Goal: Information Seeking & Learning: Learn about a topic

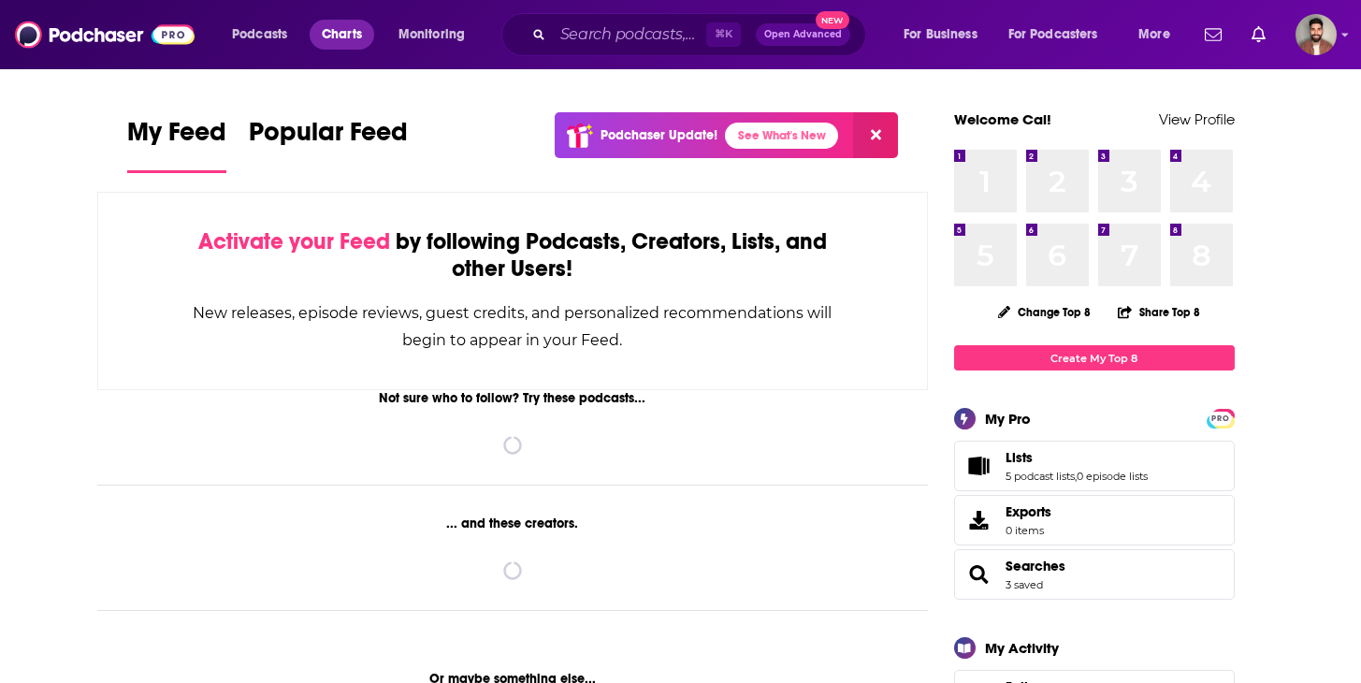
click at [335, 25] on span "Charts" at bounding box center [342, 35] width 40 height 26
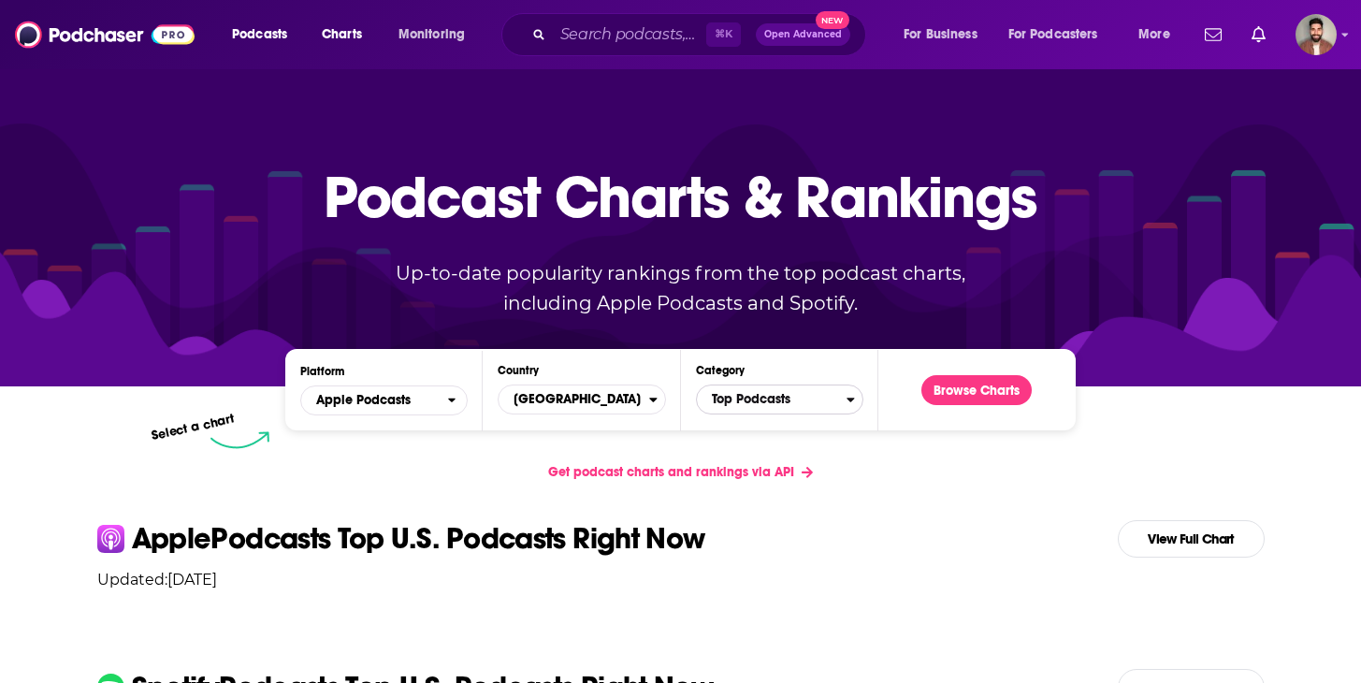
click at [733, 396] on span "Top Podcasts" at bounding box center [772, 399] width 150 height 32
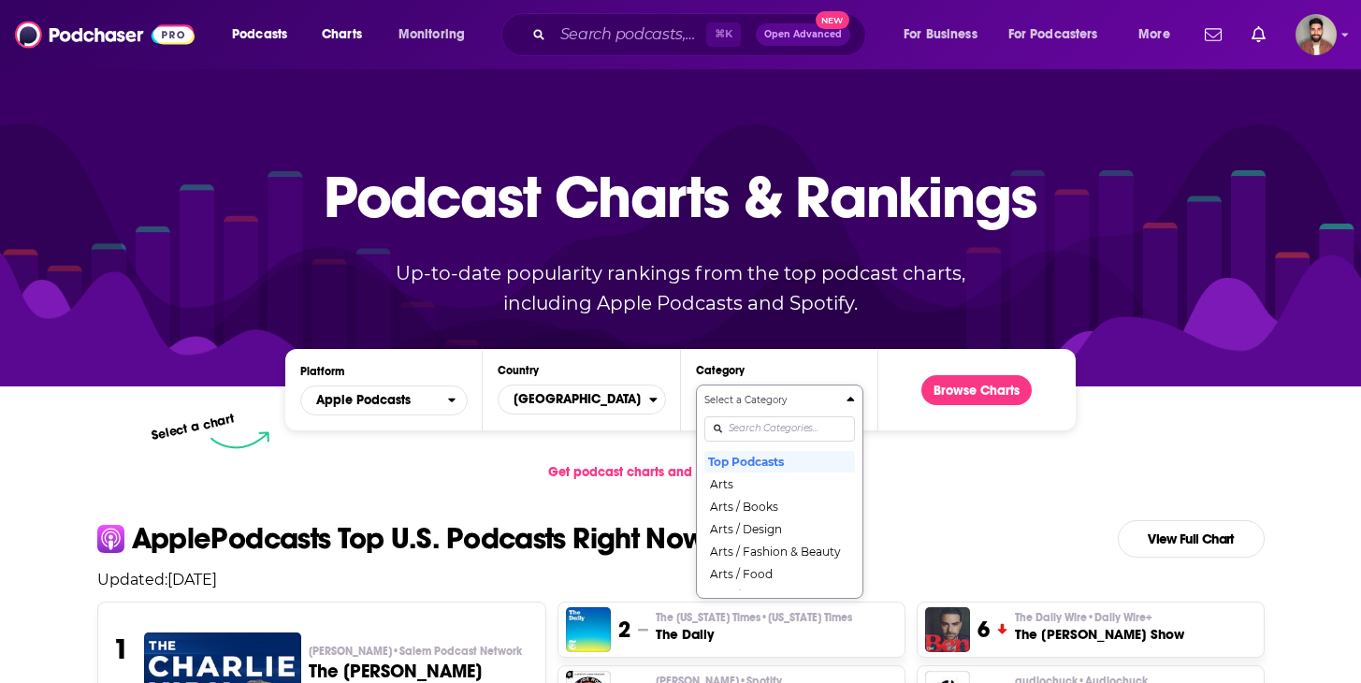
click at [744, 421] on input "Categories" at bounding box center [779, 428] width 151 height 25
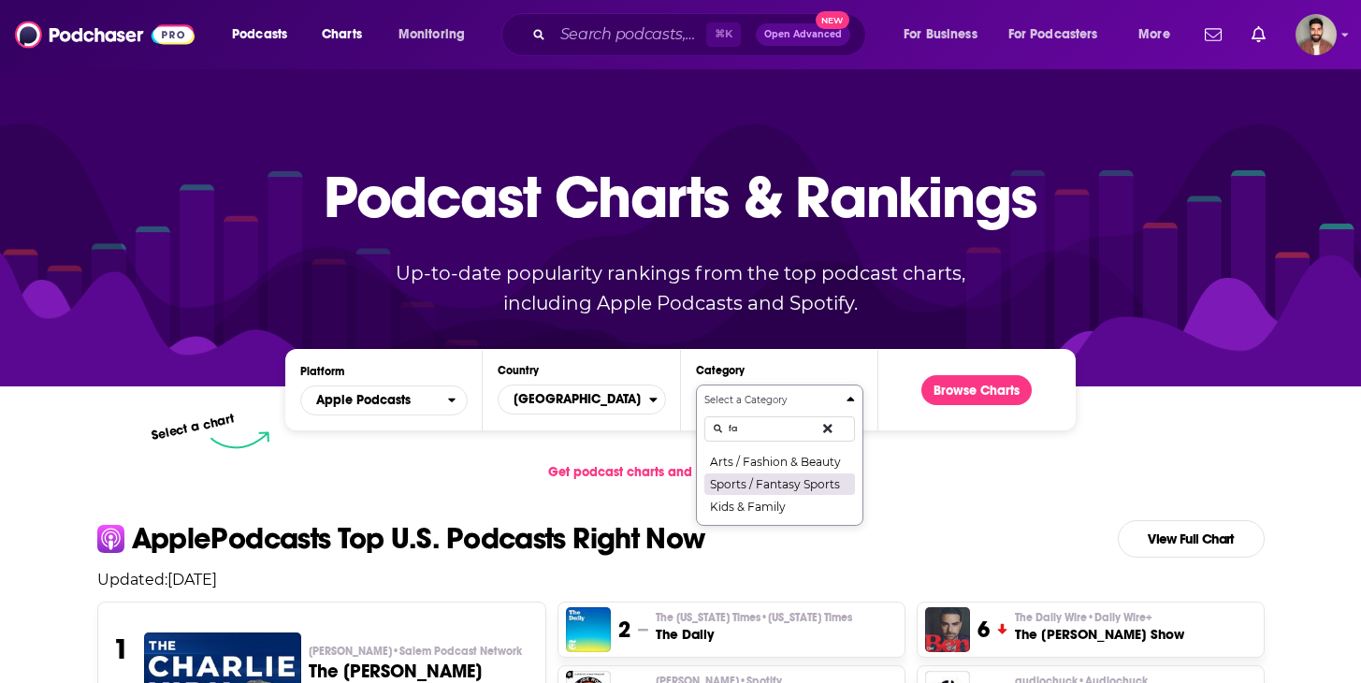
type input "fa"
click at [779, 480] on button "Sports / Fantasy Sports" at bounding box center [779, 483] width 151 height 22
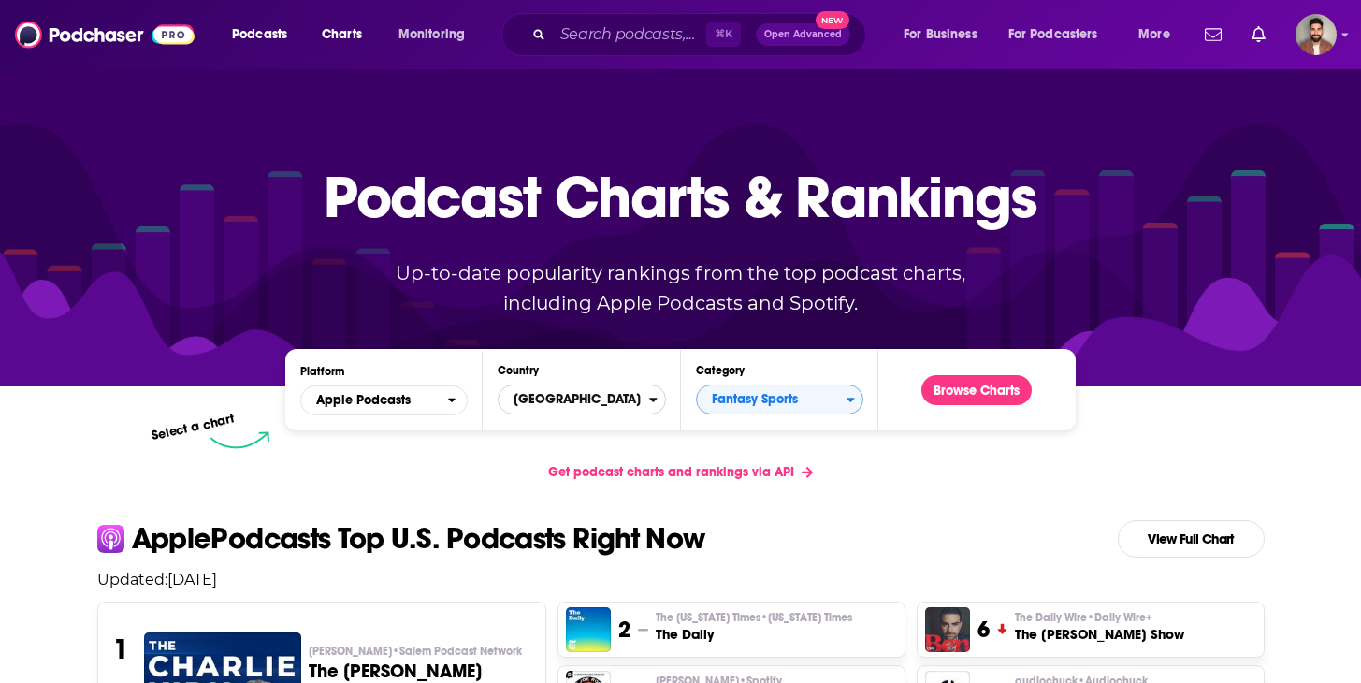
click at [602, 395] on span "[GEOGRAPHIC_DATA]" at bounding box center [573, 399] width 150 height 32
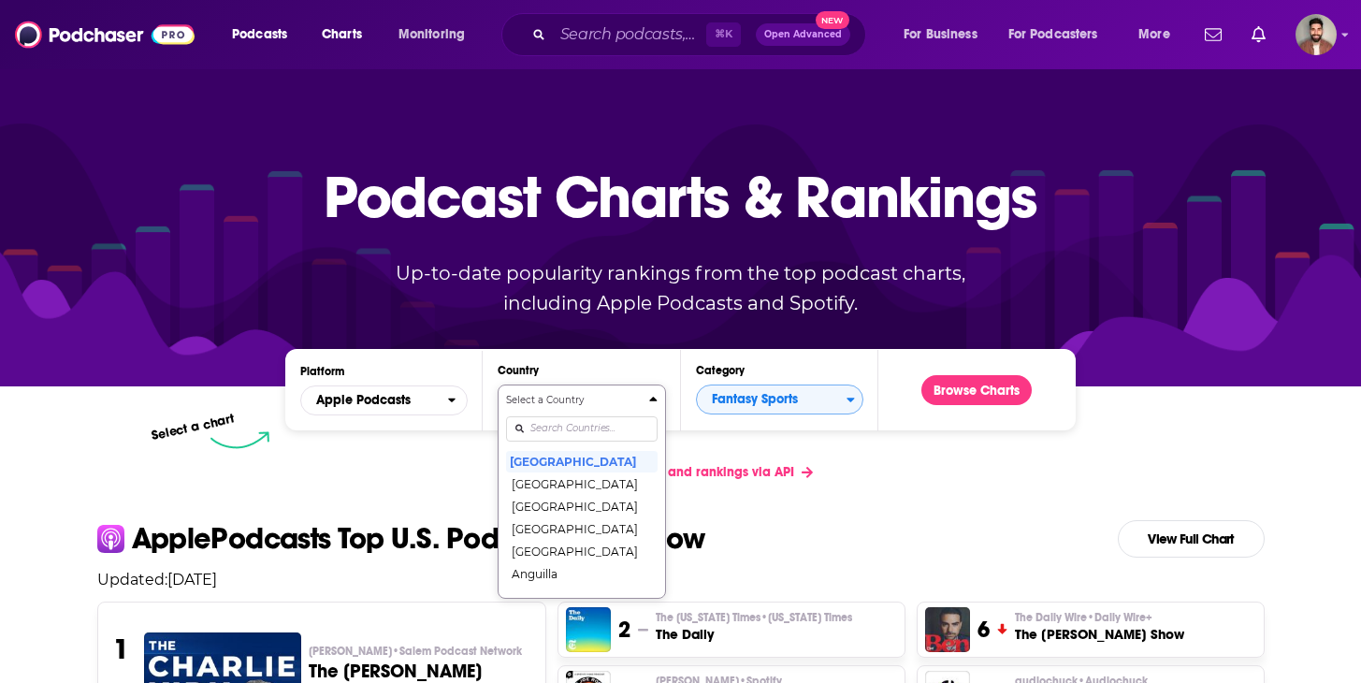
click at [592, 425] on div "Select a Country [GEOGRAPHIC_DATA] [GEOGRAPHIC_DATA] [GEOGRAPHIC_DATA] [GEOGRAP…" at bounding box center [581, 491] width 151 height 197
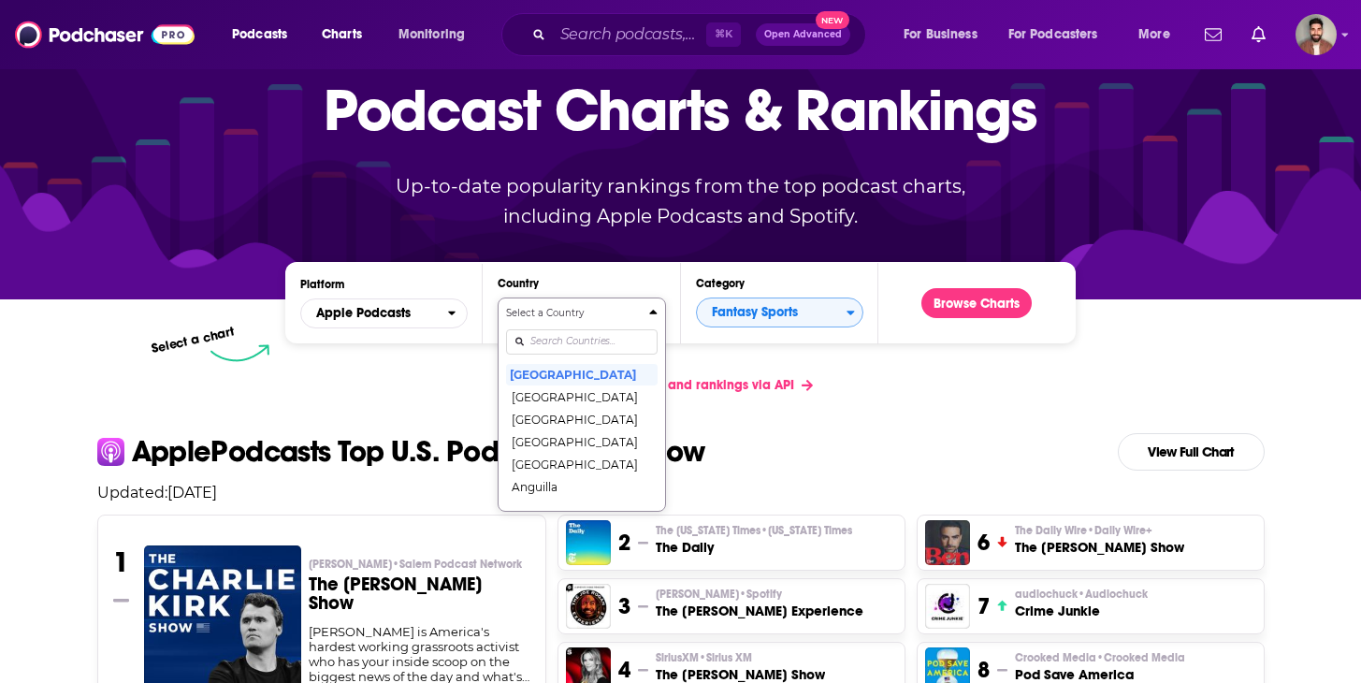
type input "j"
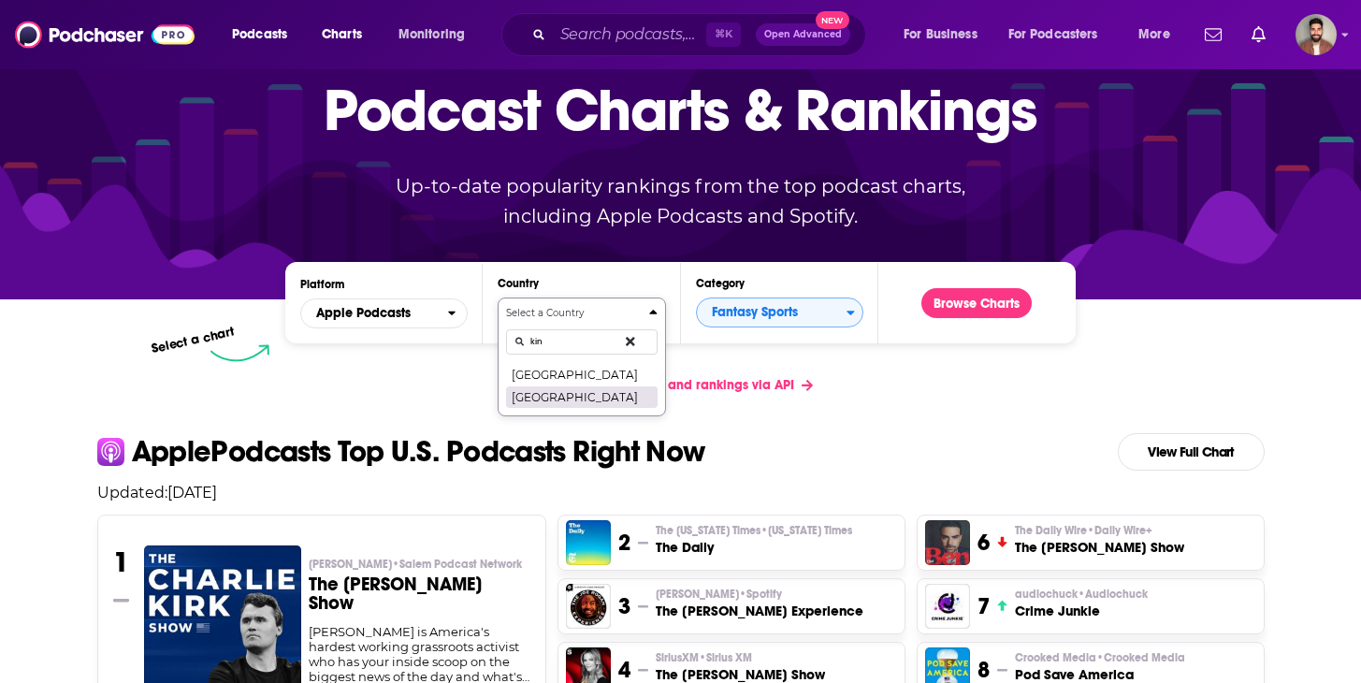
type input "kin"
click at [584, 397] on button "[GEOGRAPHIC_DATA]" at bounding box center [581, 396] width 151 height 22
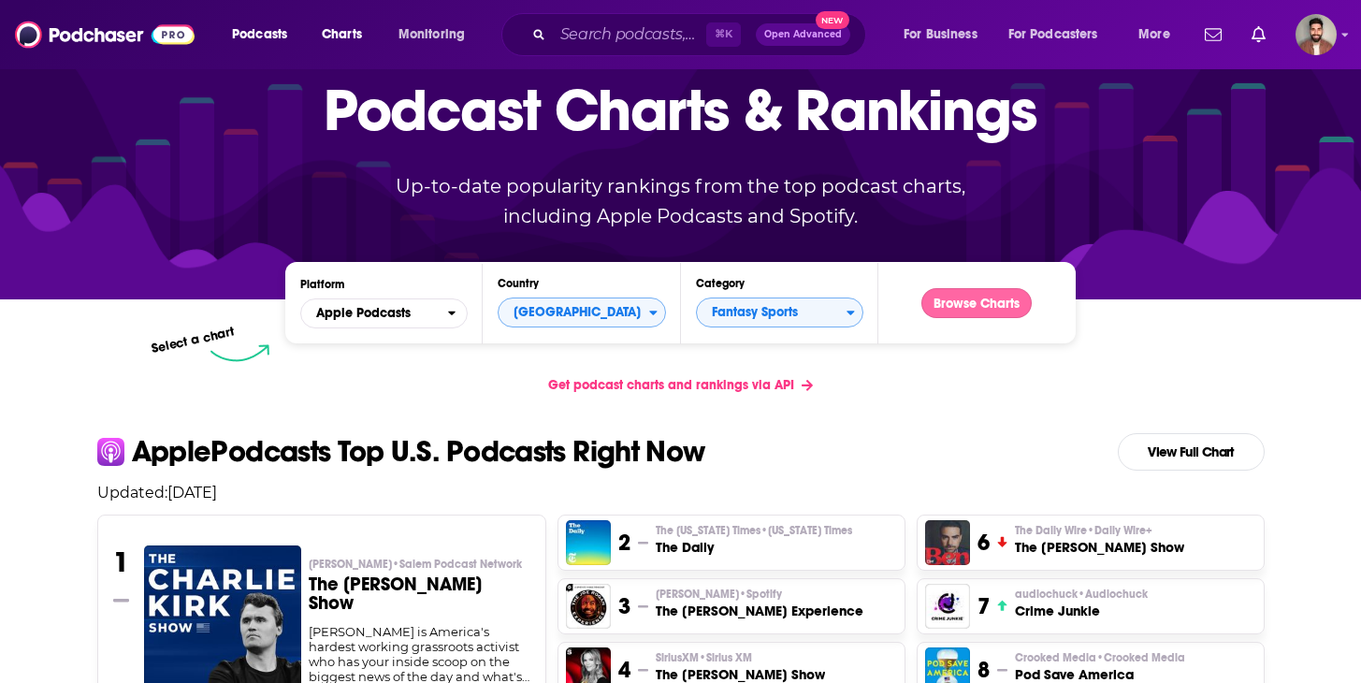
click at [998, 302] on button "Browse Charts" at bounding box center [976, 303] width 110 height 30
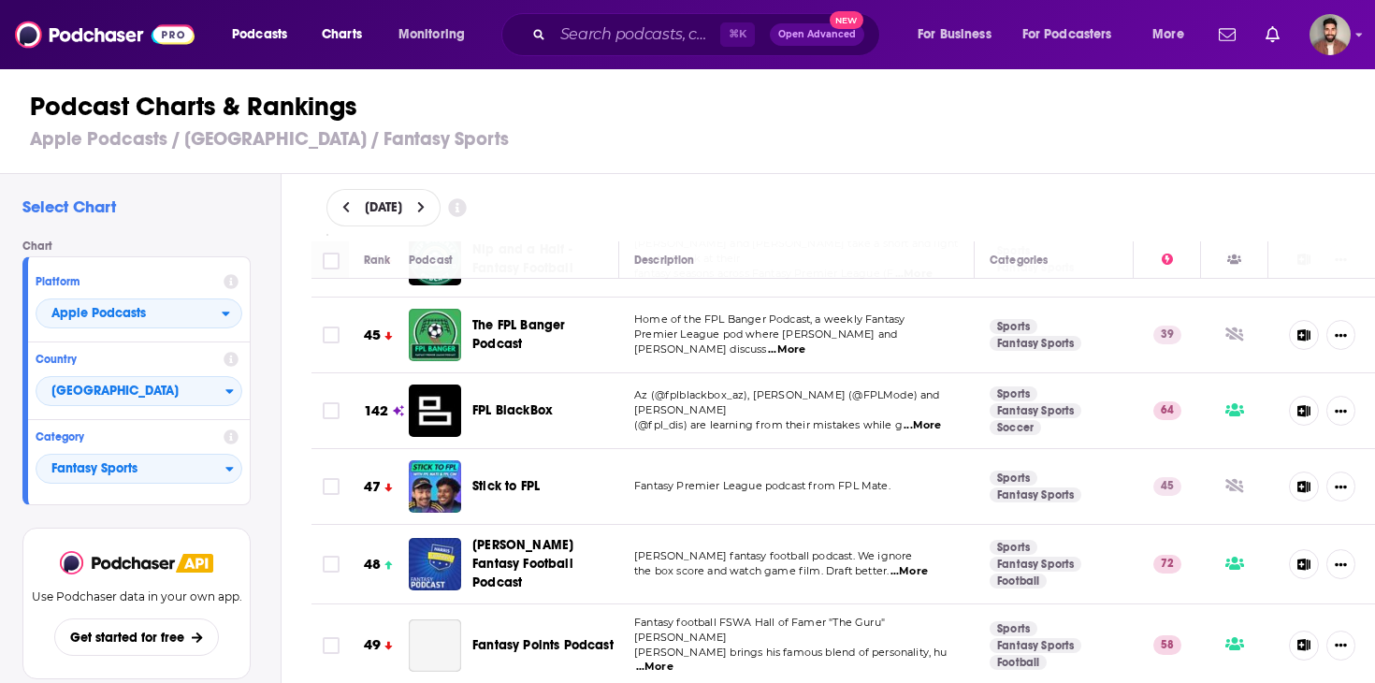
scroll to position [3415, 0]
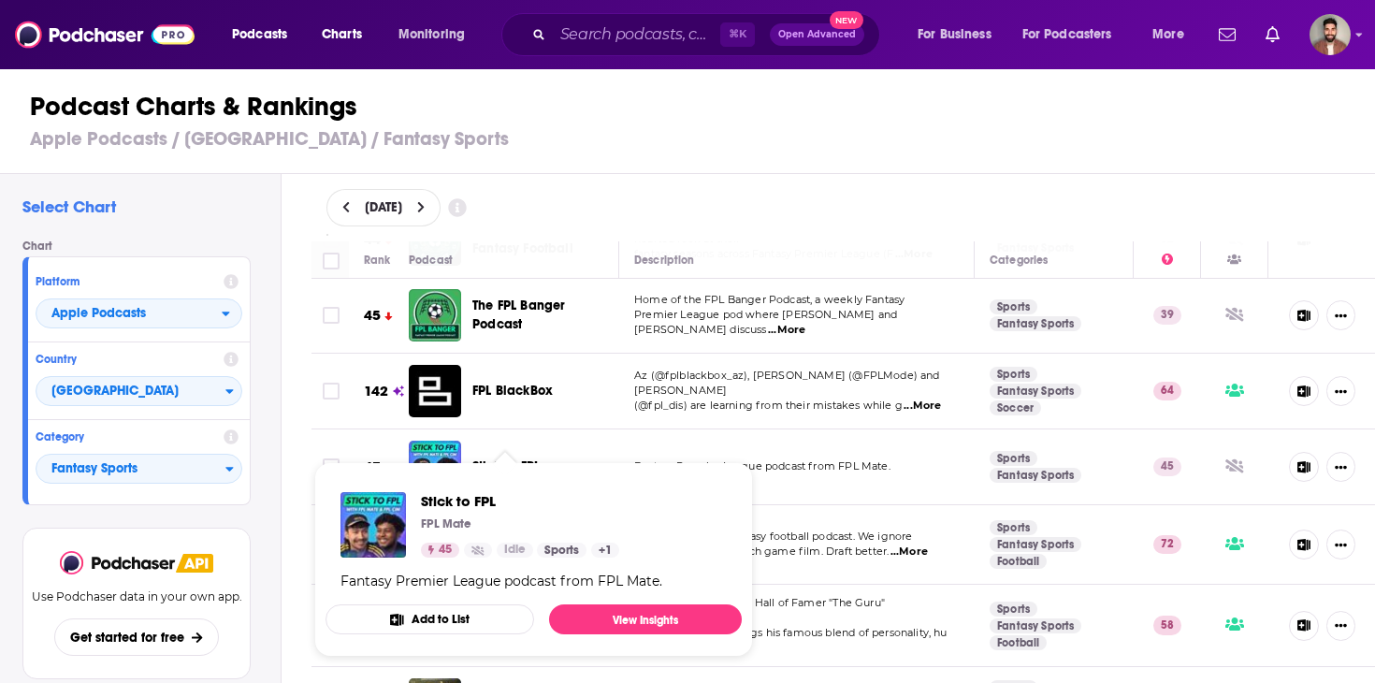
click at [500, 458] on span "Stick to FPL" at bounding box center [505, 466] width 67 height 16
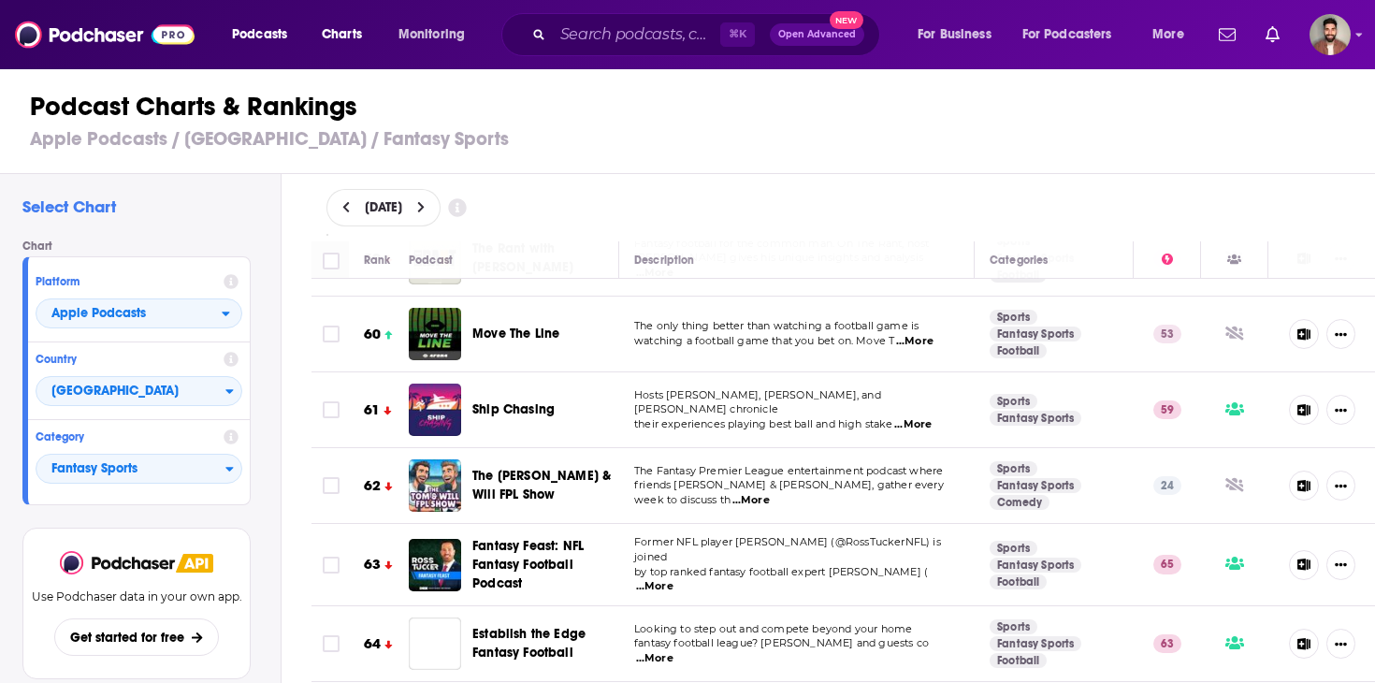
scroll to position [4575, 0]
